Goal: Find specific page/section: Find specific page/section

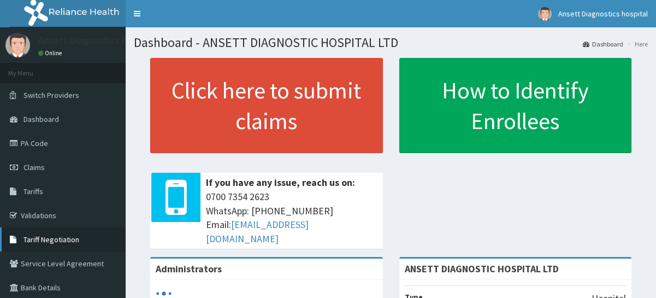
click at [69, 243] on span "Tariff Negotiation" at bounding box center [51, 239] width 56 height 10
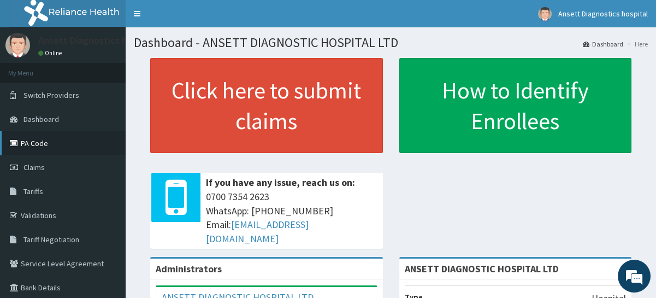
click at [53, 145] on link "PA Code" at bounding box center [63, 143] width 126 height 24
